Goal: Transaction & Acquisition: Purchase product/service

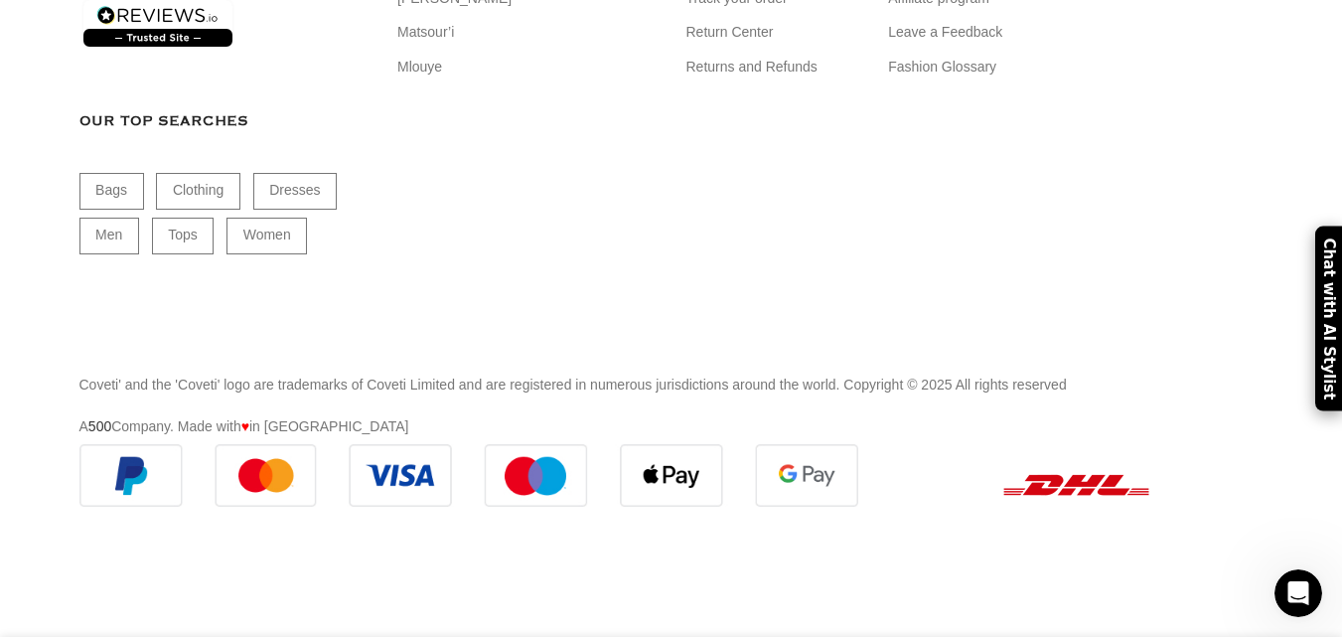
scroll to position [14900, 0]
